Goal: Check status: Check status

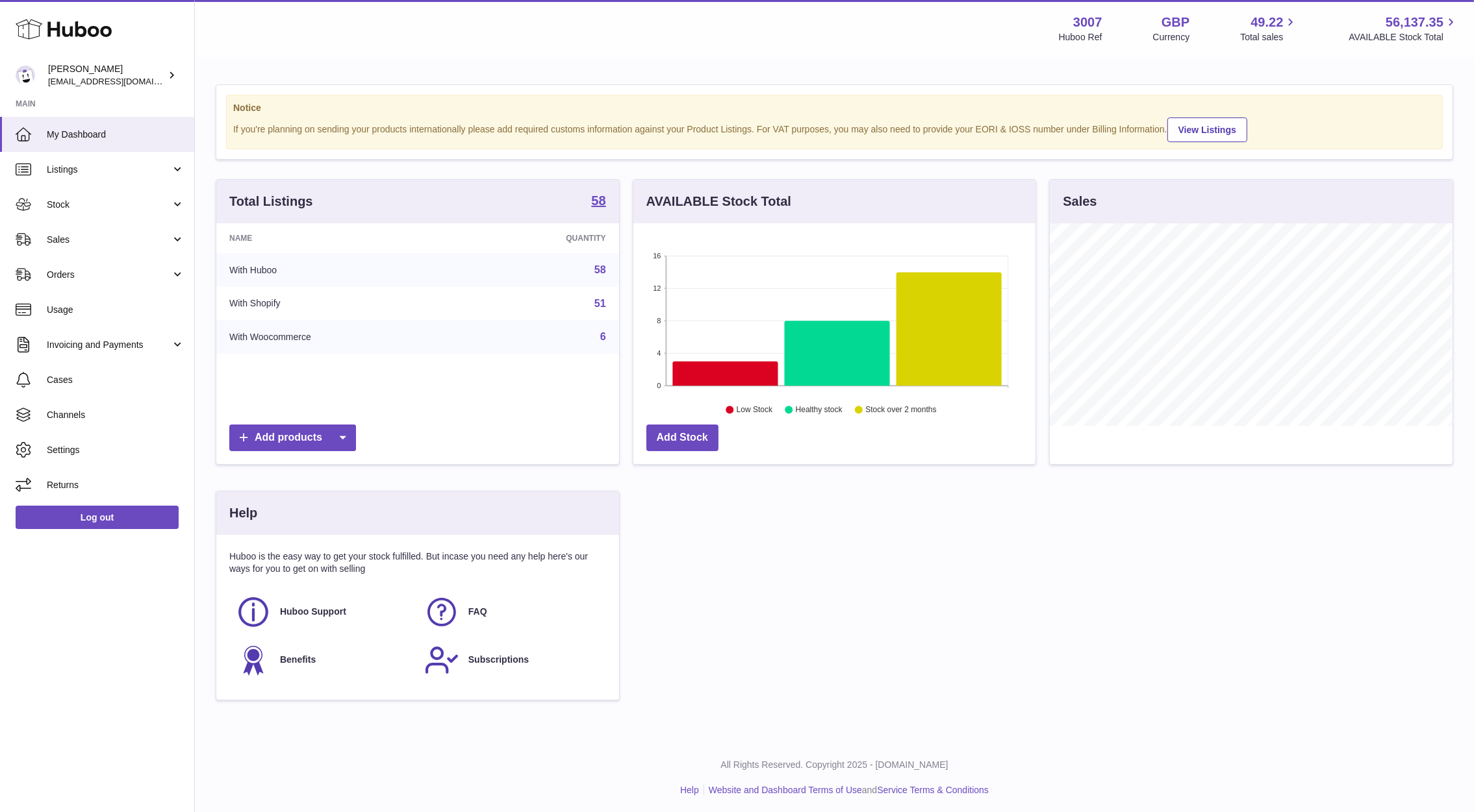
scroll to position [203, 407]
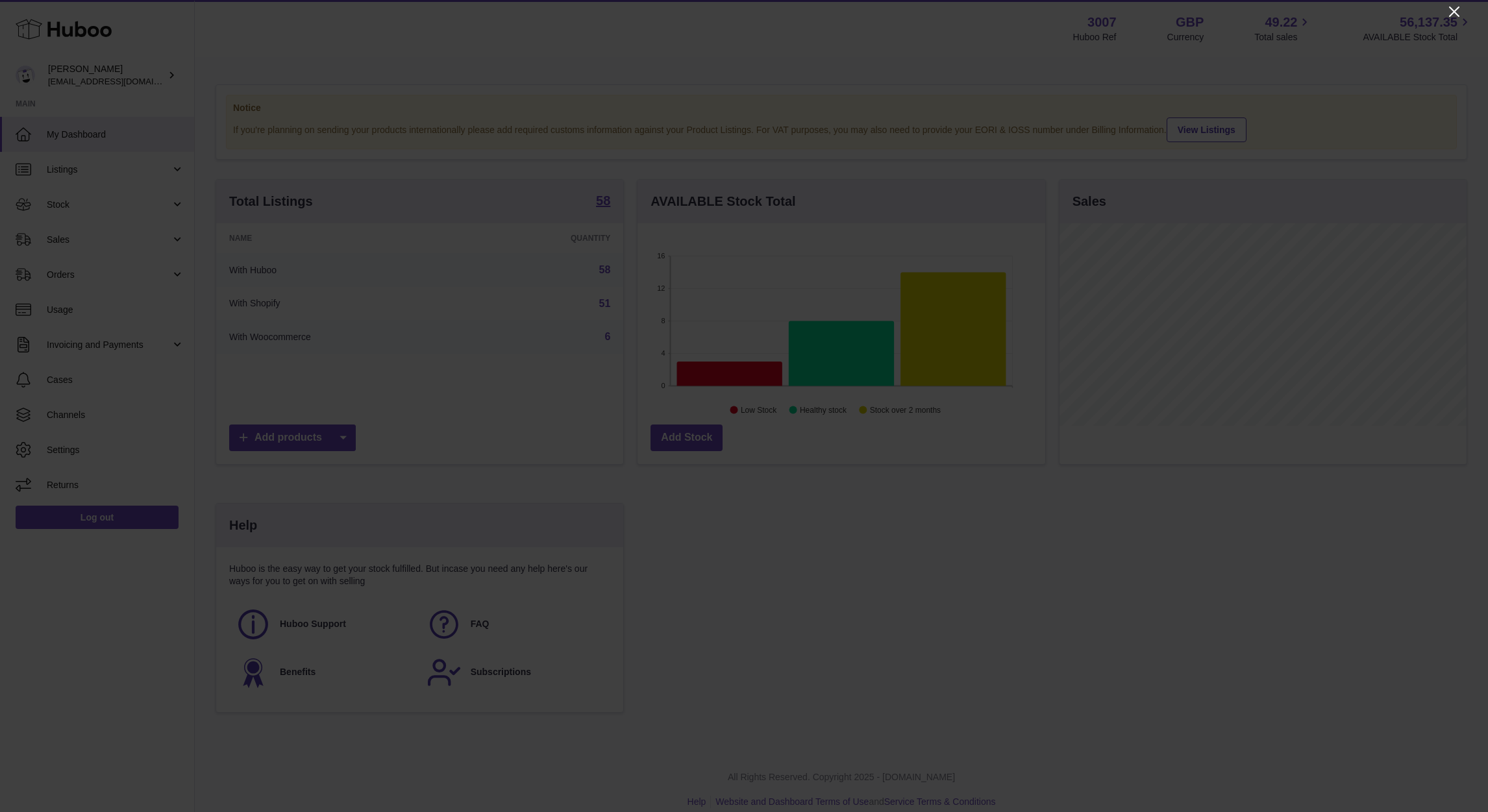
click at [1456, 4] on icon "Close" at bounding box center [1454, 12] width 16 height 16
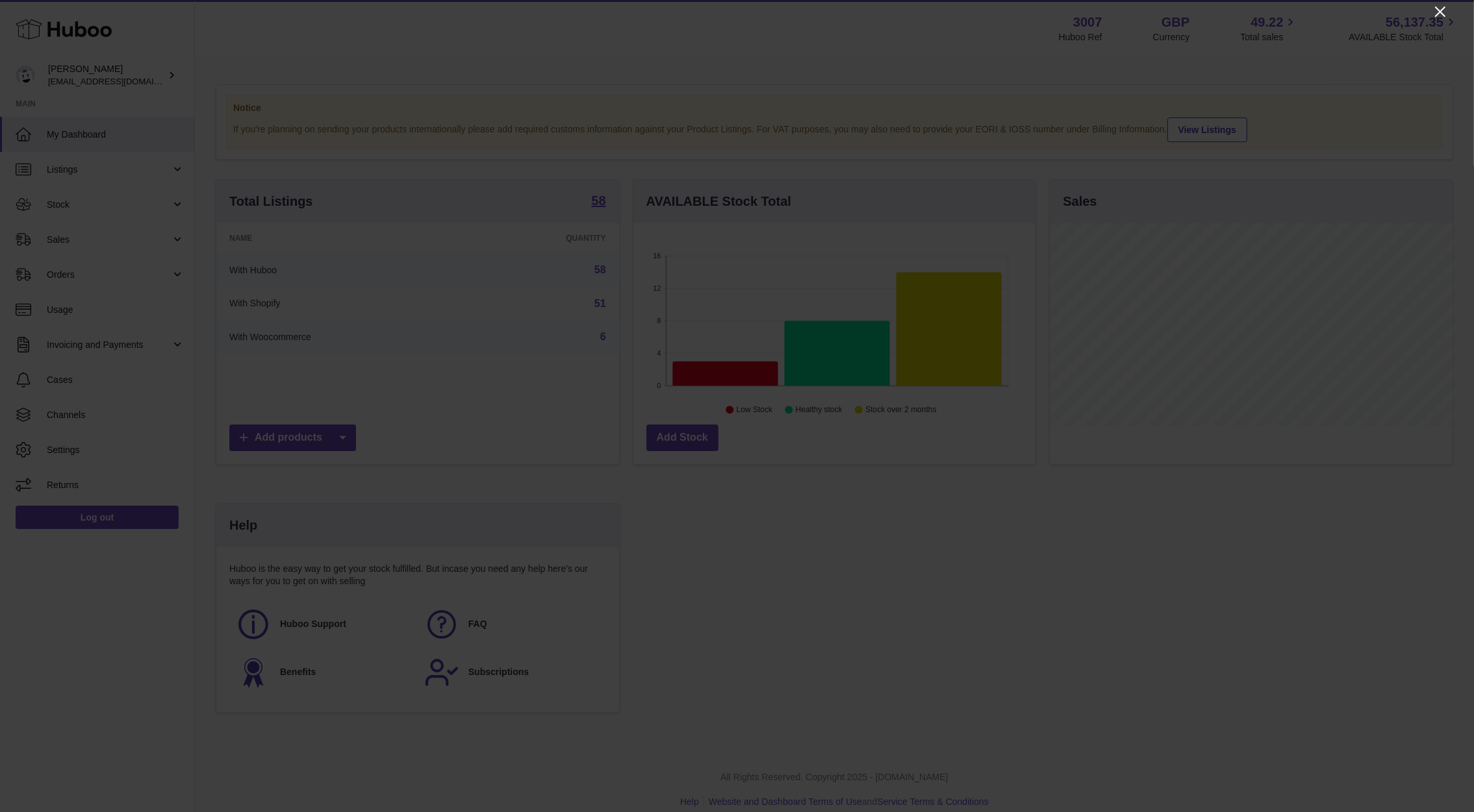
scroll to position [648889, 649064]
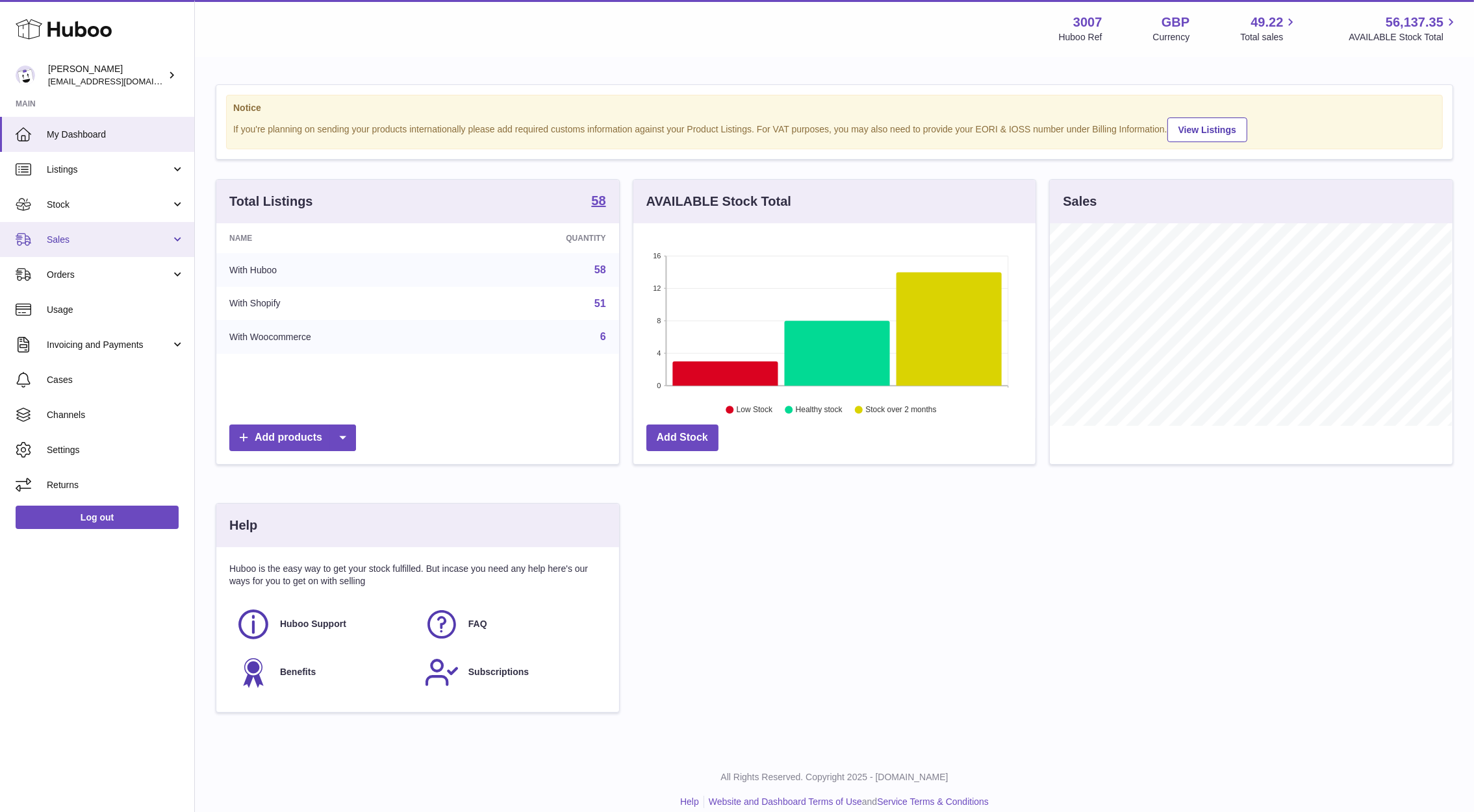
click at [80, 244] on span "Sales" at bounding box center [109, 240] width 124 height 12
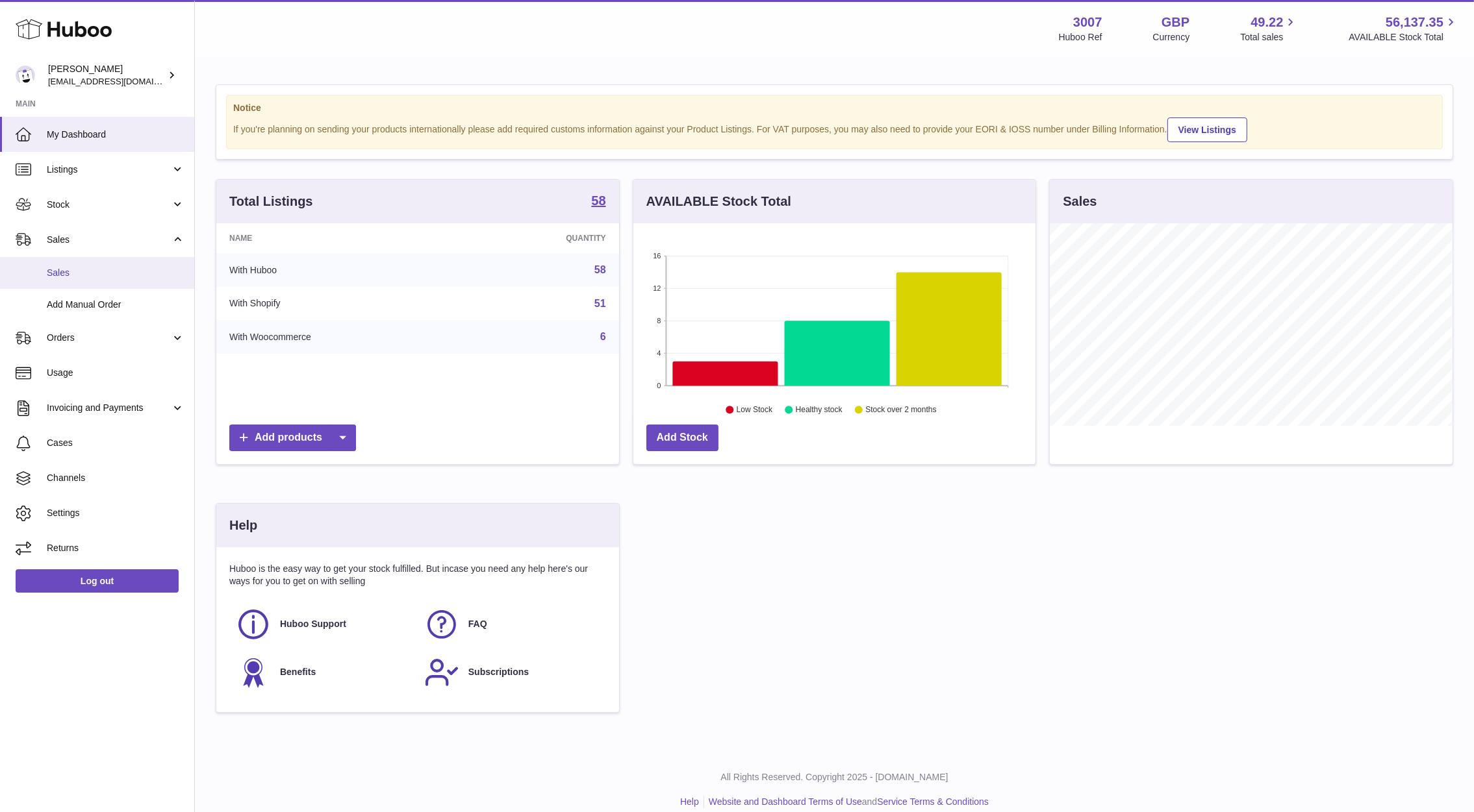
click at [83, 284] on link "Sales" at bounding box center [97, 272] width 194 height 32
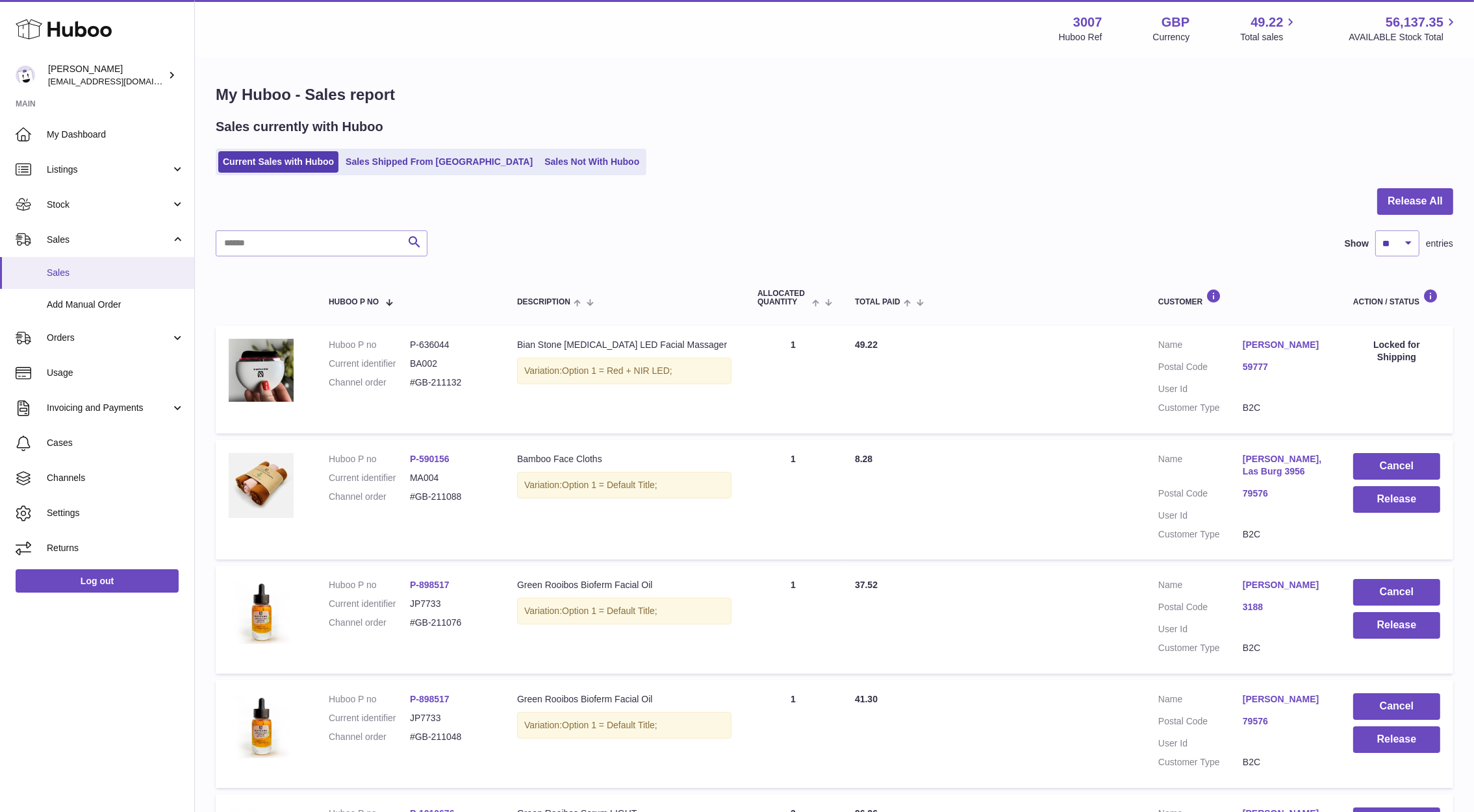
click at [72, 272] on span "Sales" at bounding box center [116, 272] width 138 height 12
